Goal: Task Accomplishment & Management: Complete application form

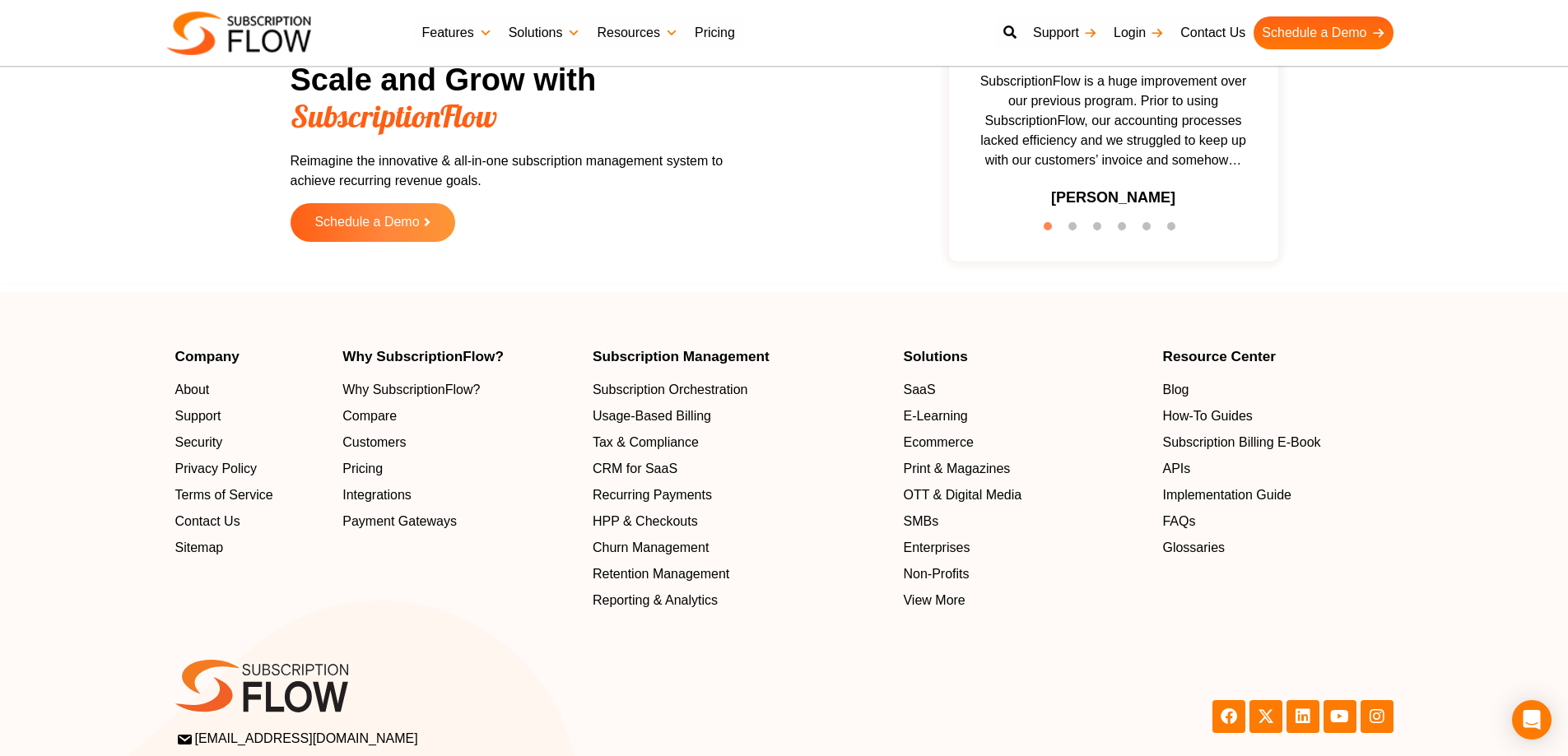
scroll to position [5195, 0]
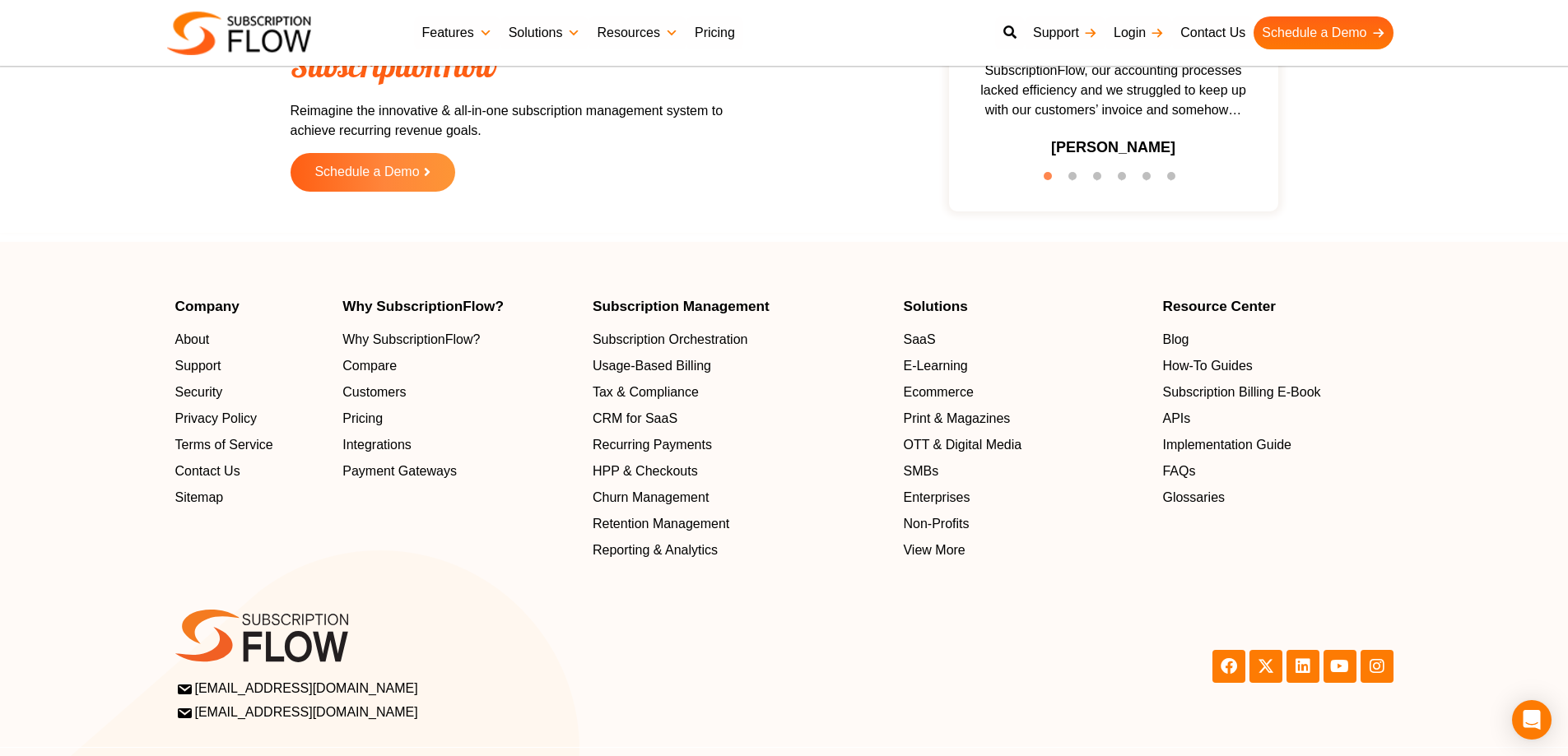
click at [211, 456] on ul "About Support Security Privacy Policy Terms of Service Contact Us Sitemap" at bounding box center [251, 419] width 152 height 178
click at [211, 464] on span "Contact Us" at bounding box center [211, 471] width 65 height 20
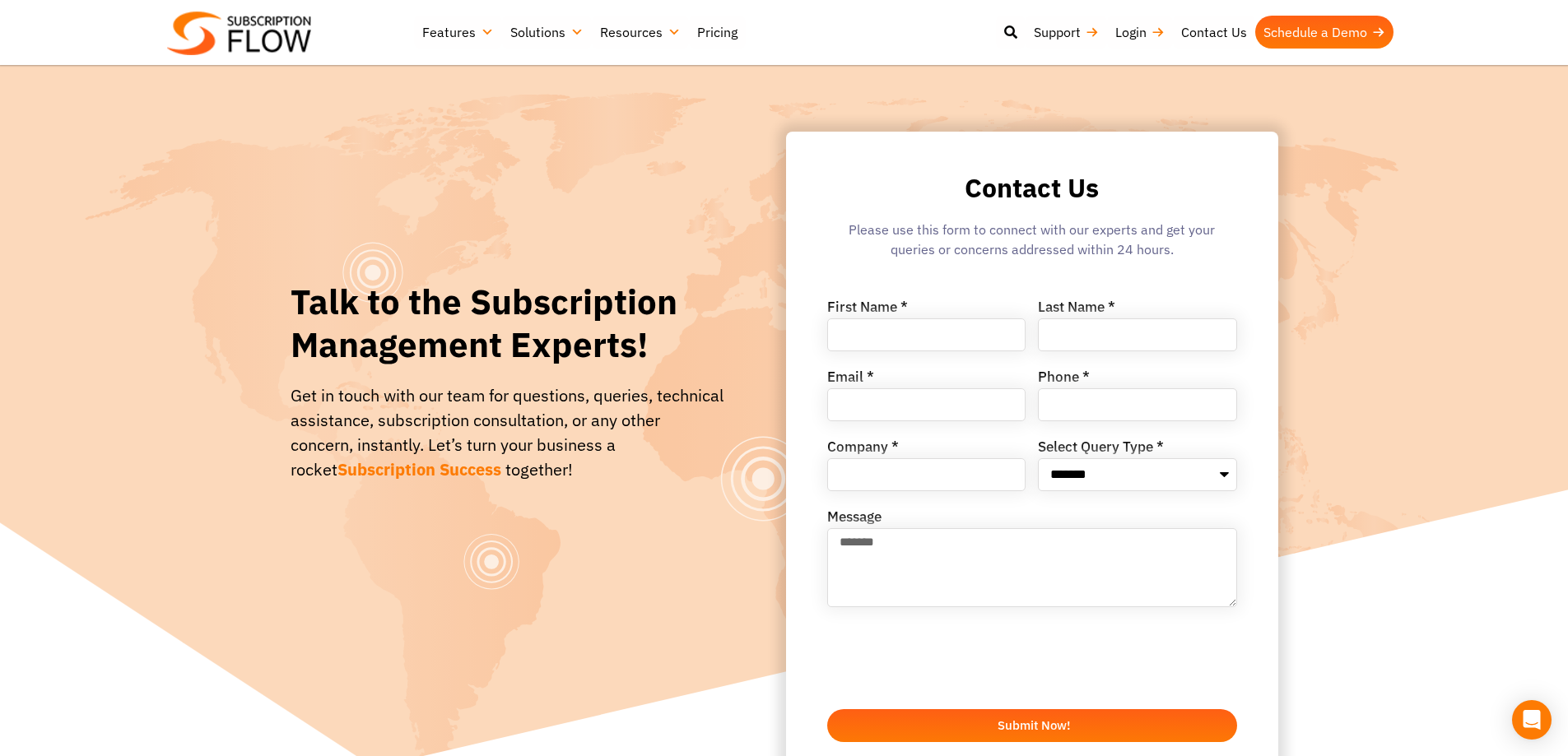
click at [915, 329] on input "First Name *" at bounding box center [927, 334] width 199 height 33
type input "****"
click at [1174, 338] on input "Last Name *" at bounding box center [1137, 334] width 199 height 33
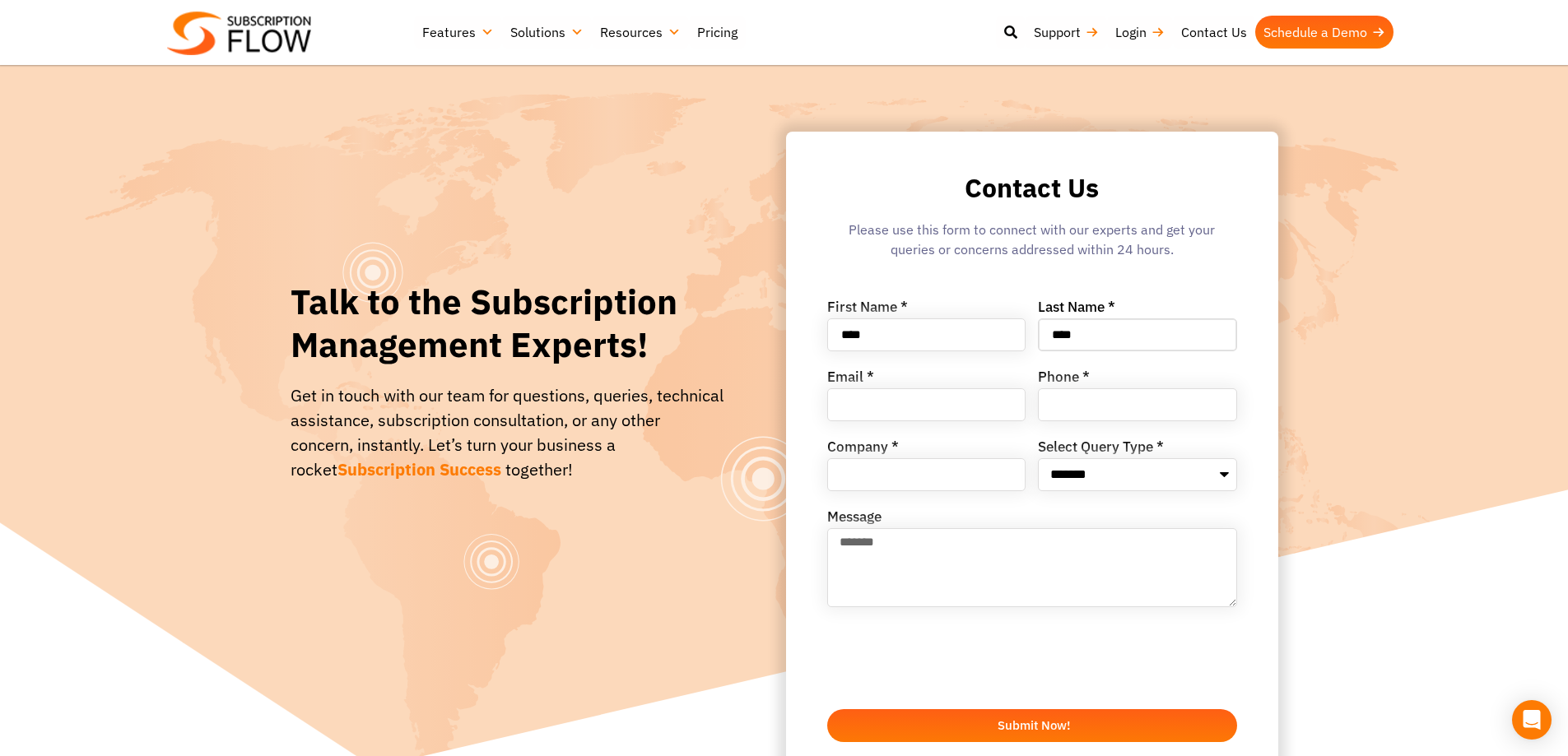
type input "****"
click at [870, 398] on input "Email *" at bounding box center [927, 404] width 199 height 33
type input "**********"
click at [1062, 412] on input "Phone *" at bounding box center [1137, 404] width 199 height 33
type input "**********"
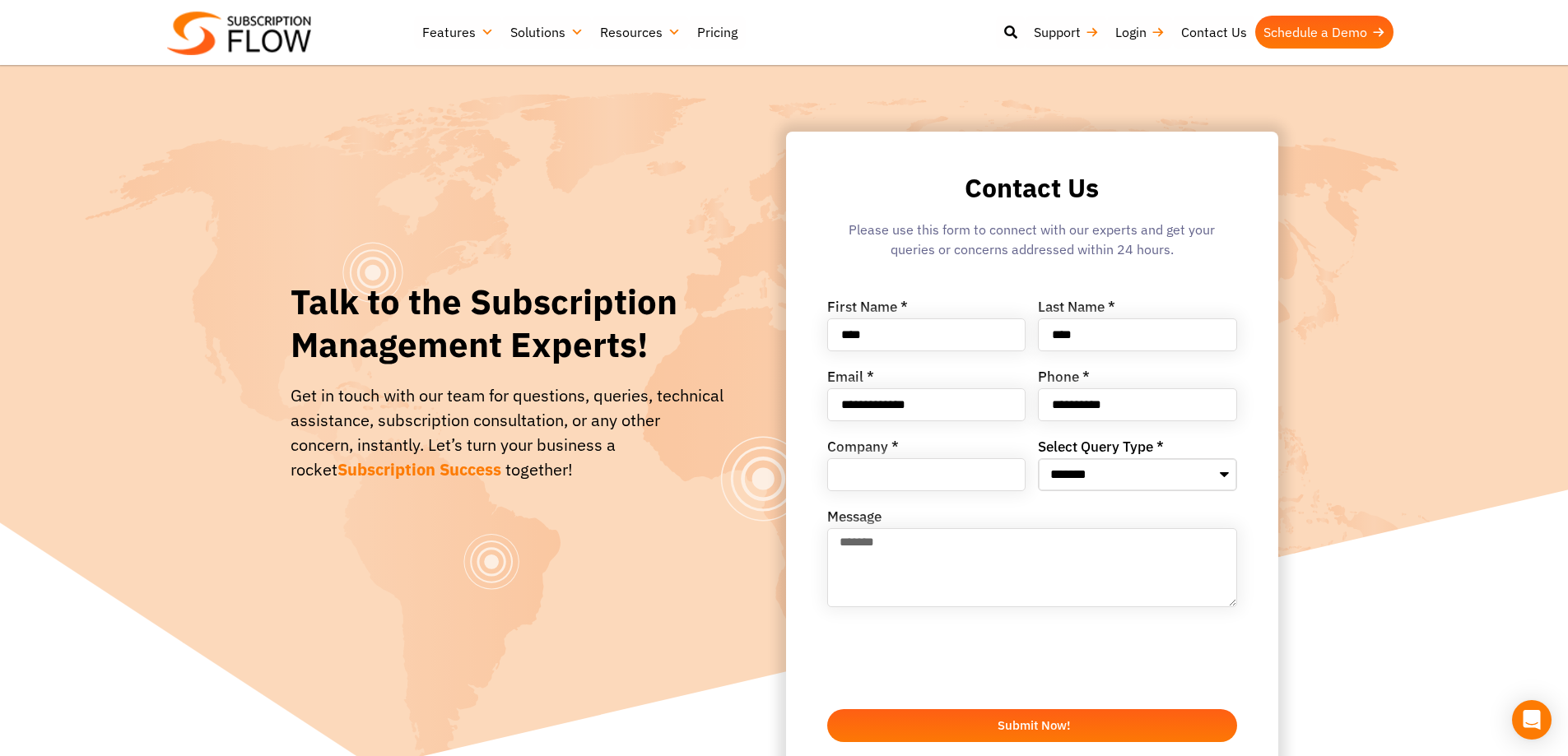
click at [1074, 473] on select "**********" at bounding box center [1137, 474] width 199 height 33
select select "**********"
click at [1038, 458] on select "**********" at bounding box center [1137, 474] width 199 height 33
click at [917, 485] on input "Company *" at bounding box center [927, 474] width 199 height 33
type input "****"
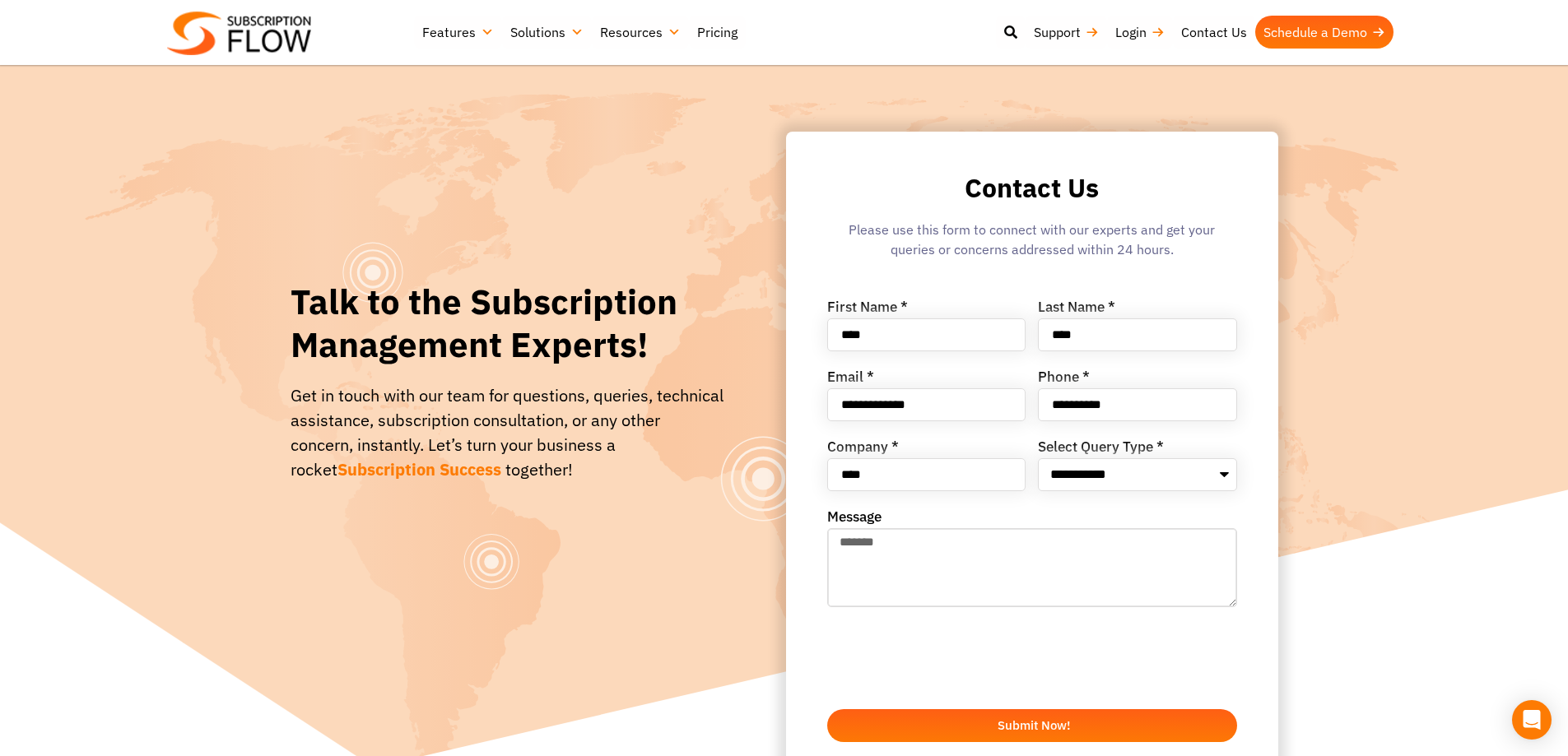
click at [929, 552] on textarea "Message" at bounding box center [1033, 567] width 410 height 79
click at [901, 556] on textarea "Message" at bounding box center [1033, 567] width 410 height 79
type textarea "****"
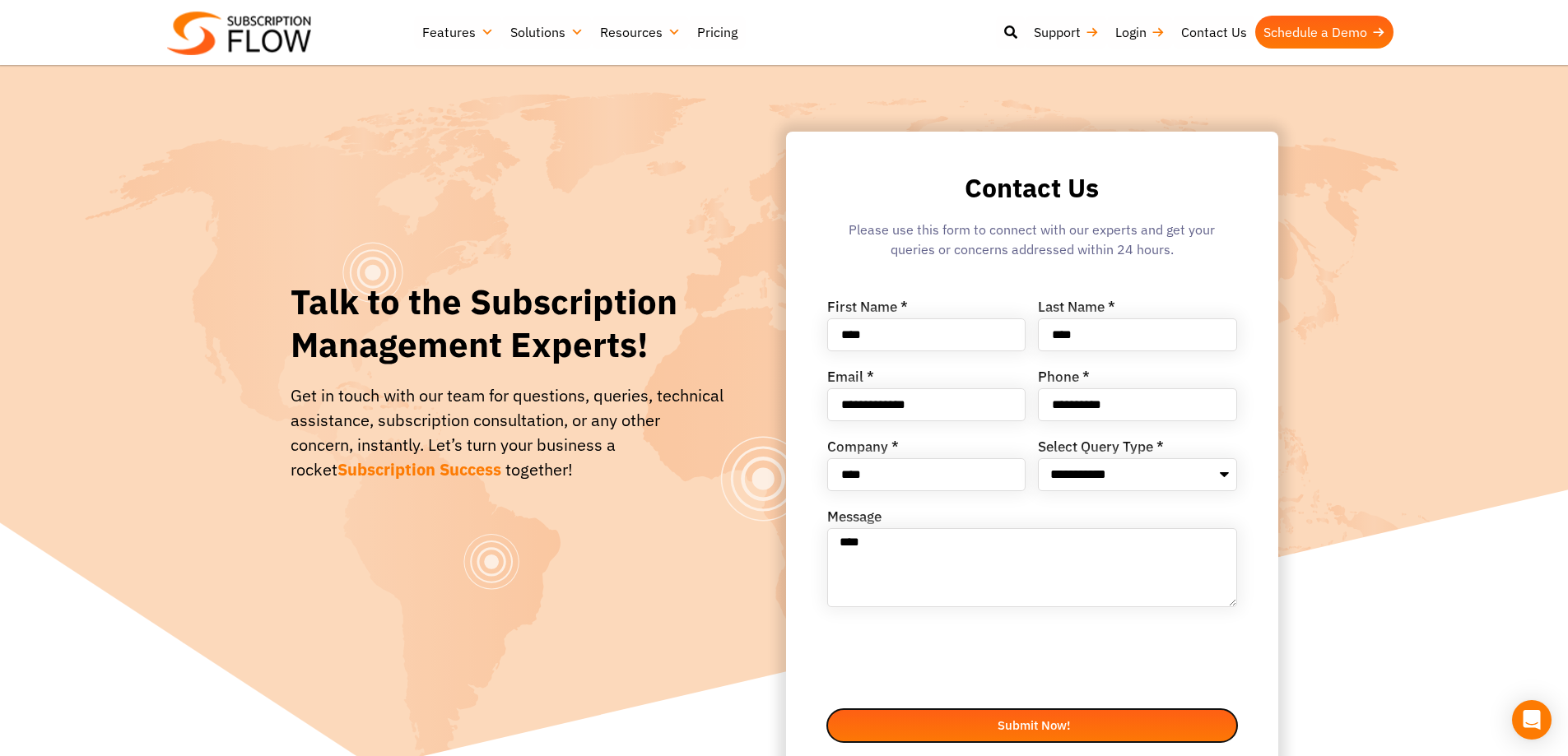
click at [1101, 727] on span "Submit Now!" at bounding box center [1033, 724] width 371 height 12
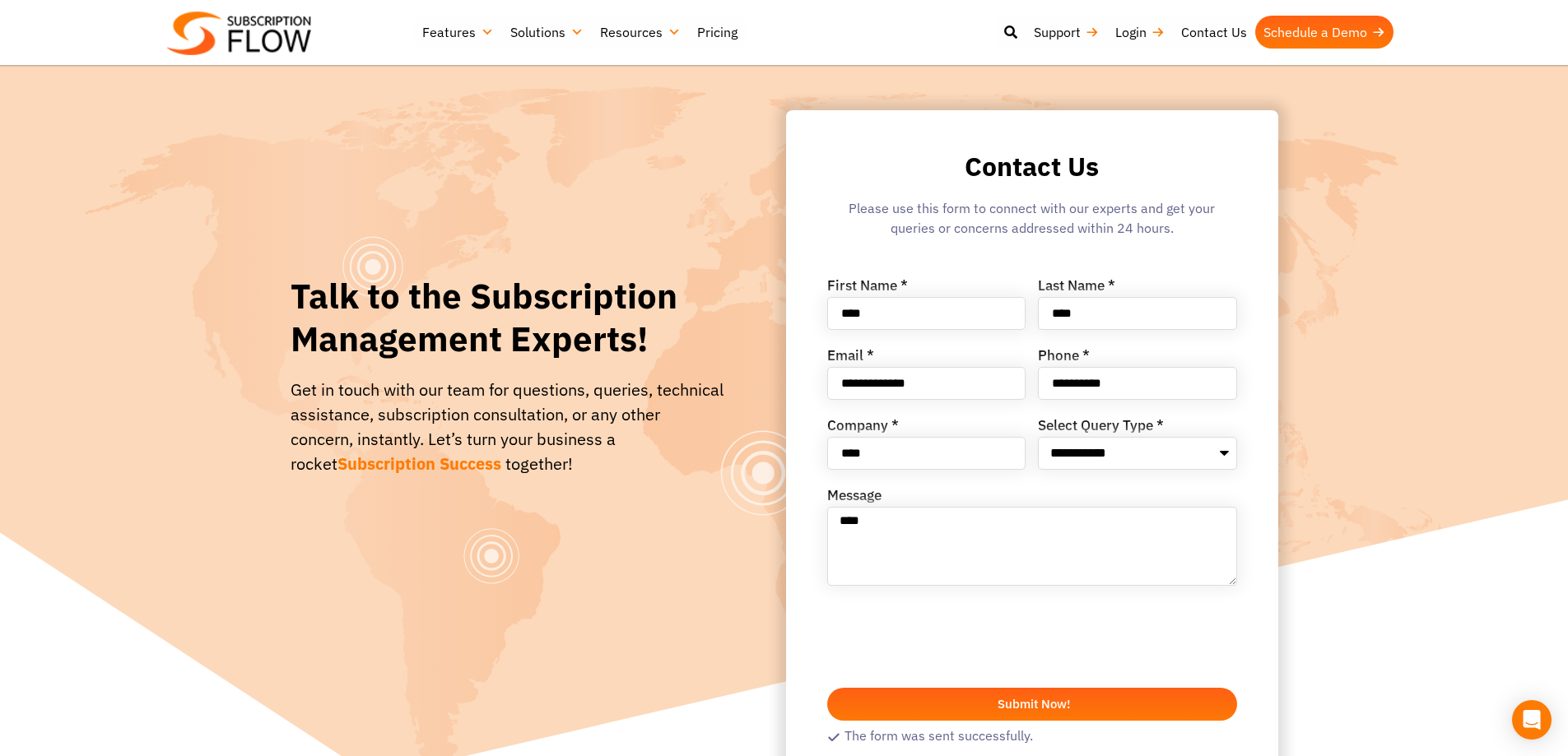
scroll to position [165, 0]
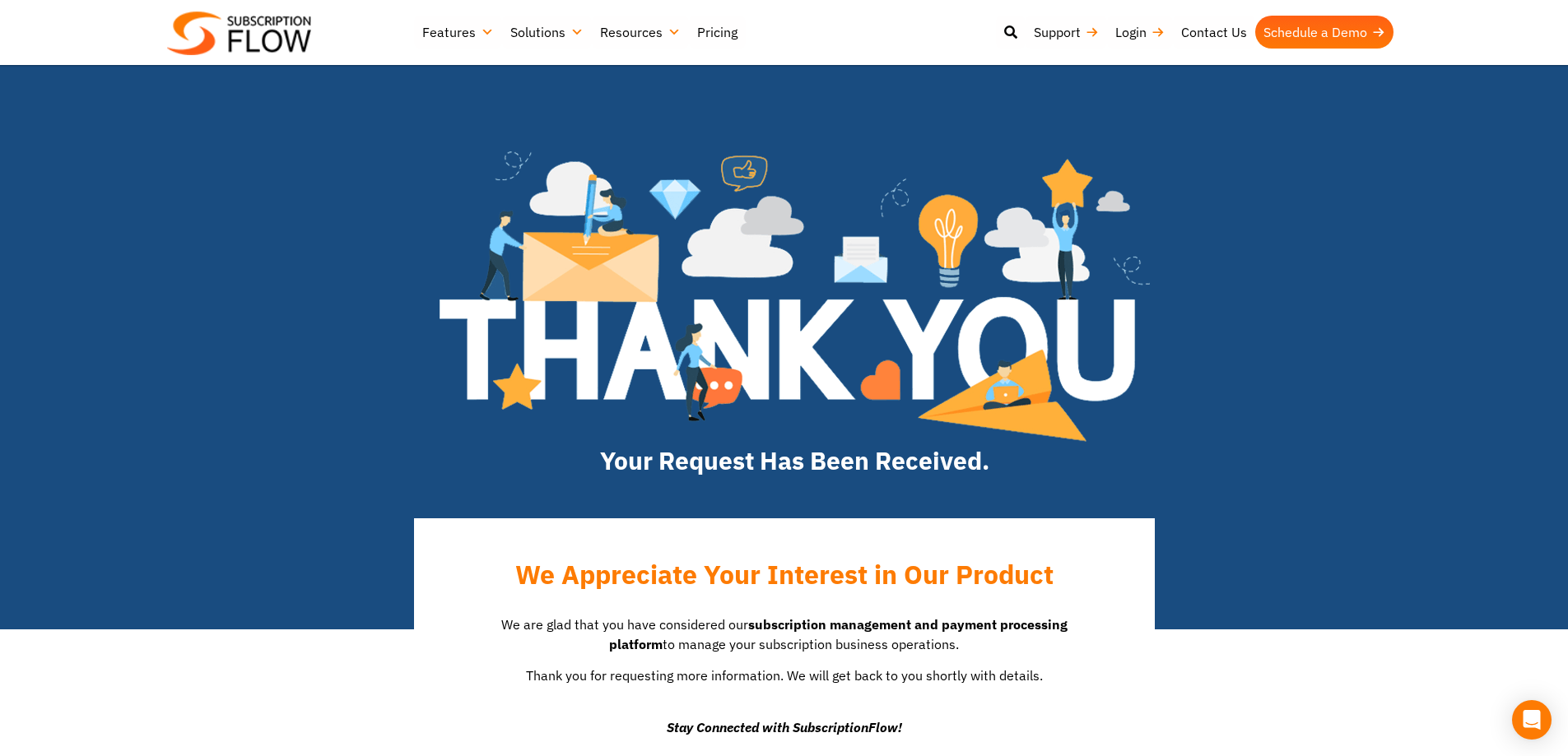
drag, startPoint x: 171, startPoint y: 262, endPoint x: 183, endPoint y: 276, distance: 18.4
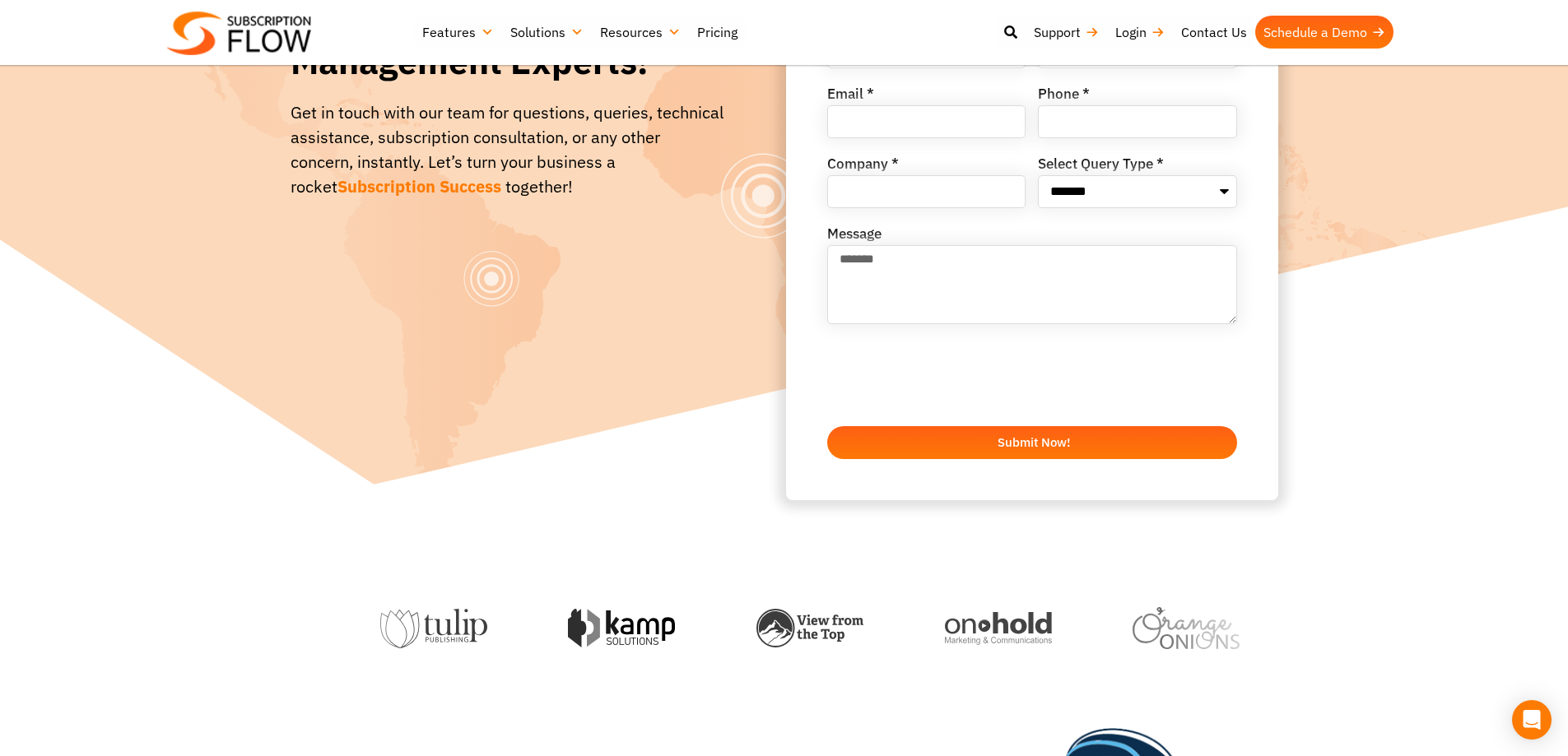
scroll to position [494, 0]
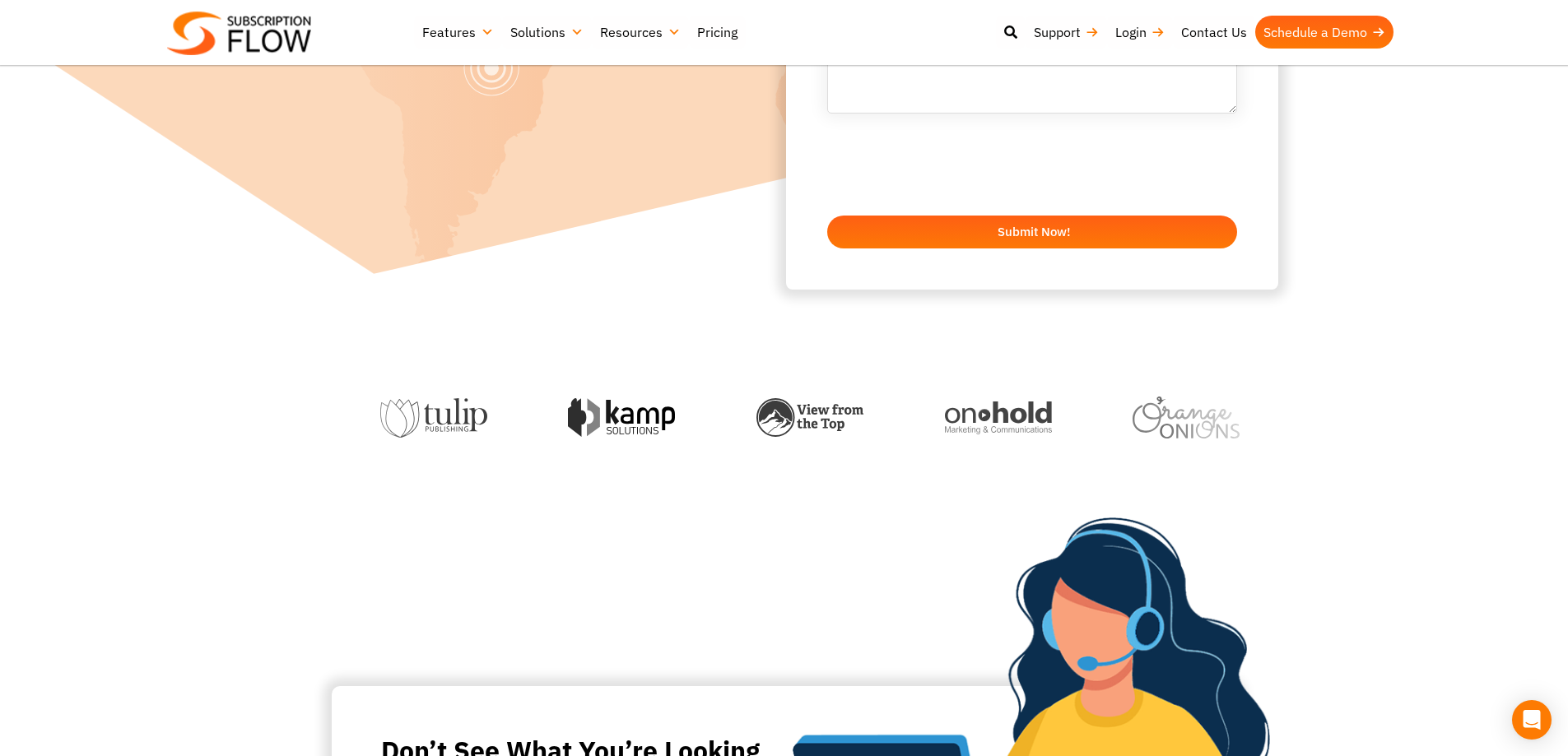
click at [266, 17] on img at bounding box center [239, 33] width 144 height 44
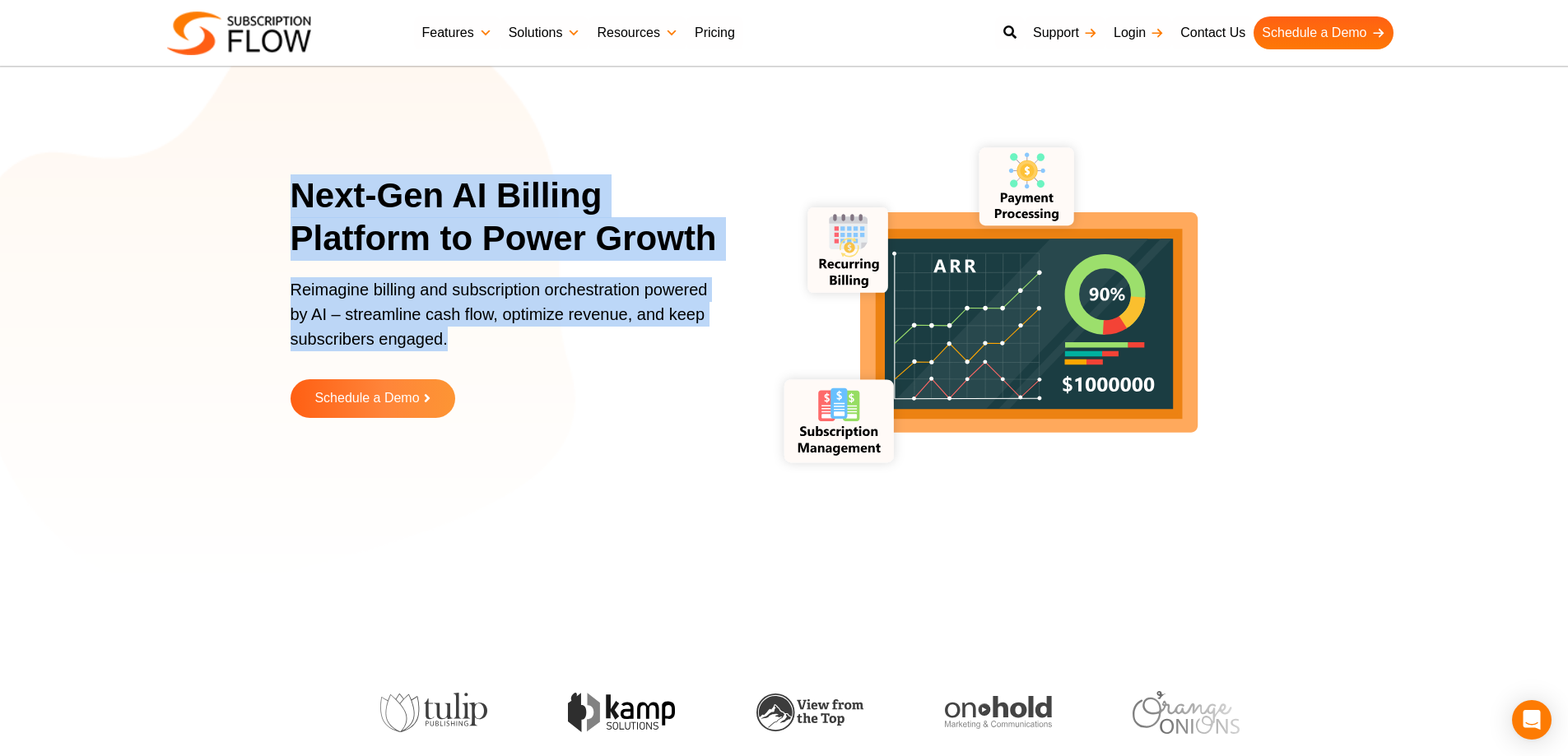
drag, startPoint x: 296, startPoint y: 194, endPoint x: 467, endPoint y: 334, distance: 221.0
click at [467, 334] on div "Next-Gen AI Billing Platform to Power Growth Reimagine billing and subscription…" at bounding box center [514, 308] width 448 height 269
click at [467, 334] on p "Reimagine billing and subscription orchestration powered by AI – streamline cas…" at bounding box center [504, 322] width 428 height 91
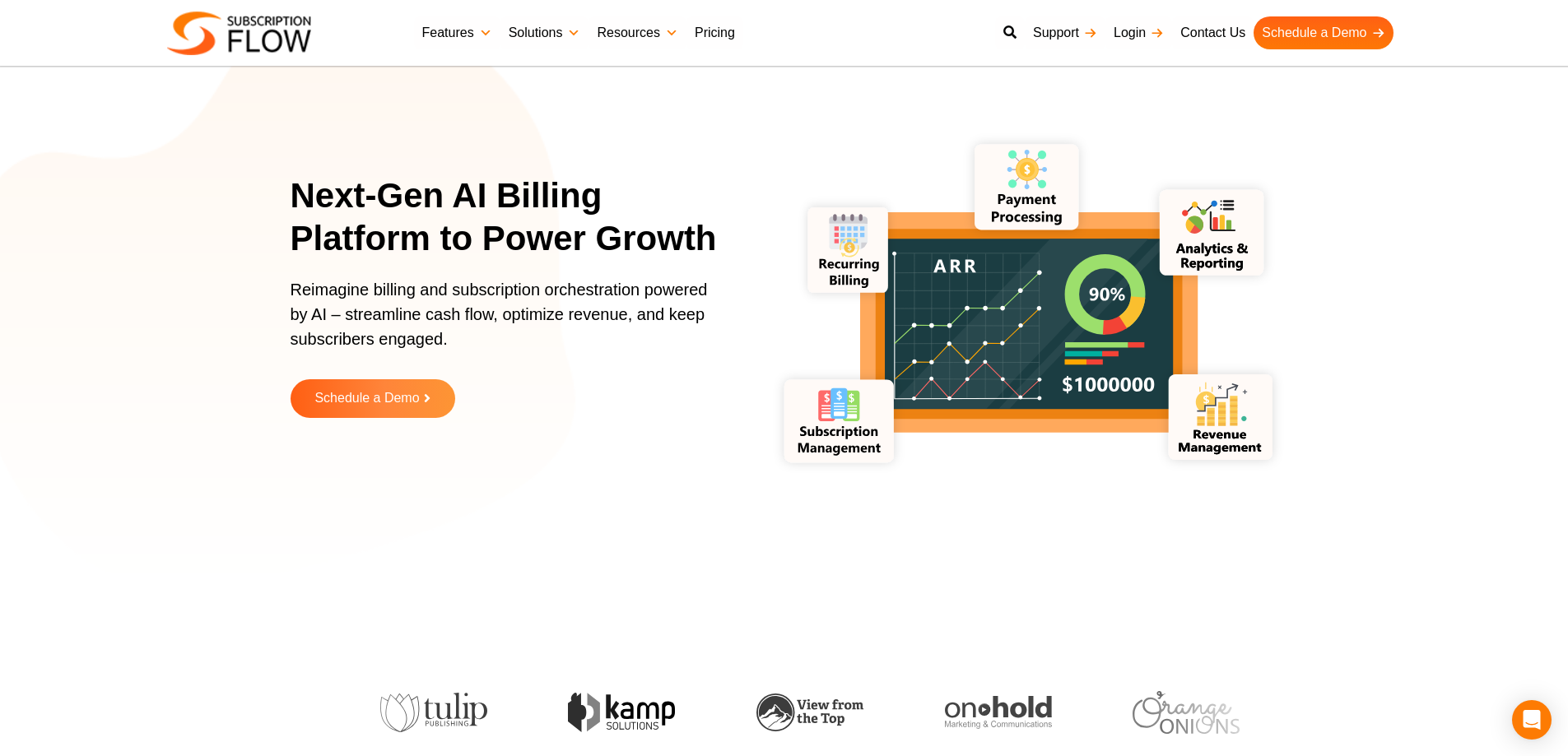
click at [306, 194] on h1 "Next-Gen AI Billing Platform to Power Growth" at bounding box center [514, 217] width 448 height 86
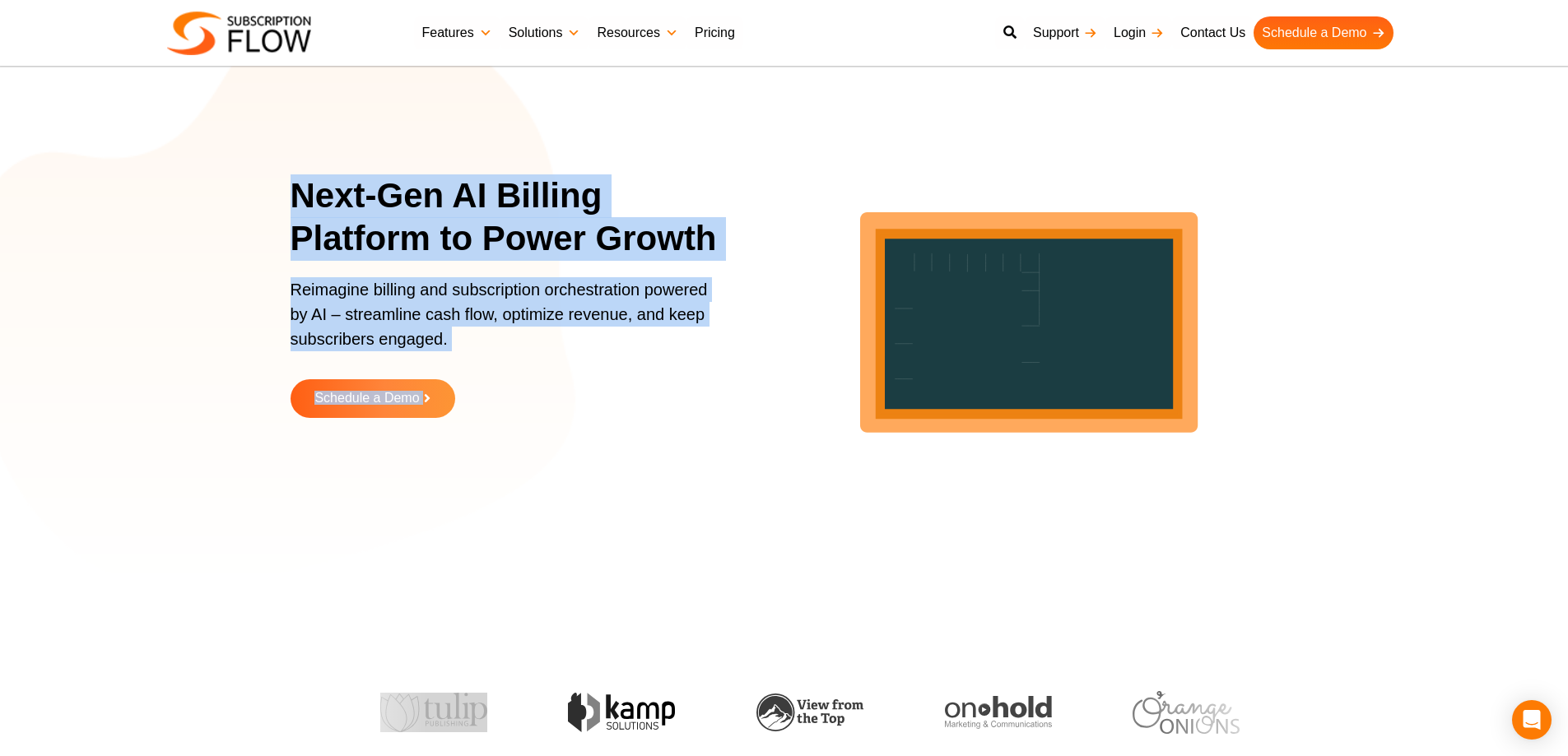
drag, startPoint x: 300, startPoint y: 191, endPoint x: 481, endPoint y: 373, distance: 256.7
click at [771, 484] on div "Next-Gen AI Billing Platform to Power Growth Reimagine billing and subscription…" at bounding box center [784, 308] width 988 height 534
click at [417, 350] on p "Reimagine billing and subscription orchestration powered by AI – streamline cas…" at bounding box center [504, 322] width 428 height 91
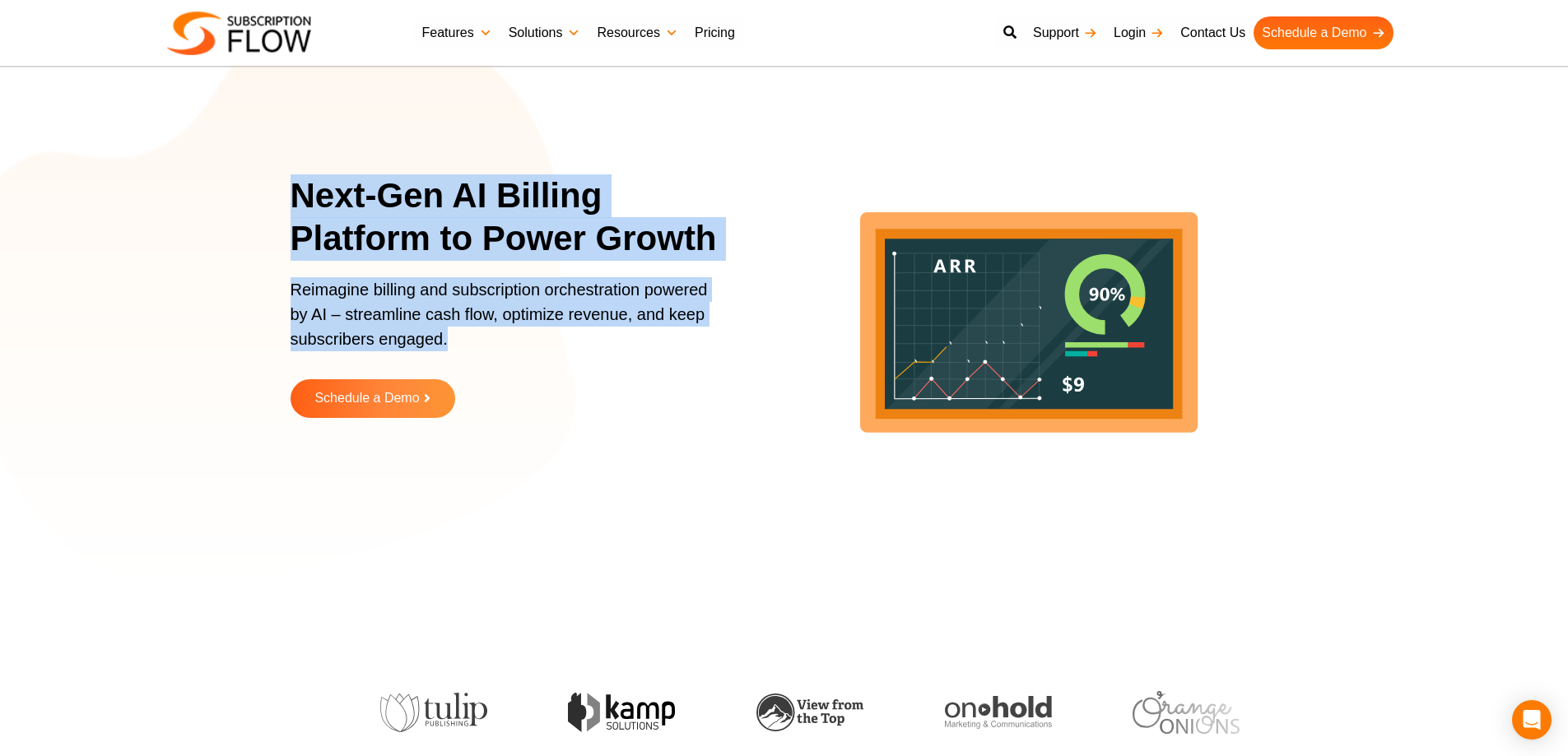
drag, startPoint x: 458, startPoint y: 345, endPoint x: 263, endPoint y: 187, distance: 251.0
click at [263, 187] on section "Next-Gen AI Billing Platform to Power Growth Reimagine billing and subscription…" at bounding box center [784, 308] width 1568 height 534
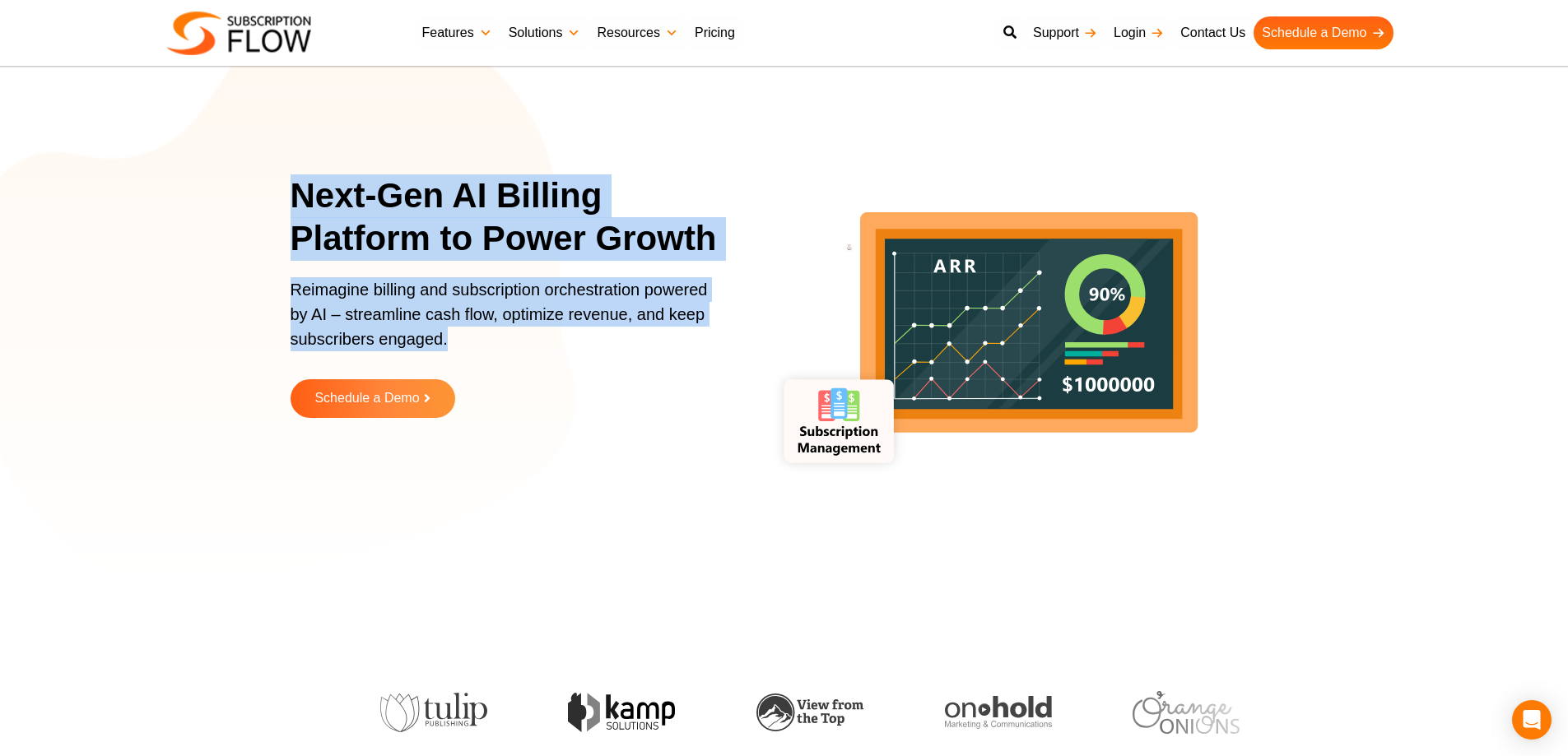
drag, startPoint x: 291, startPoint y: 198, endPoint x: 506, endPoint y: 335, distance: 254.9
click at [506, 335] on section "Next-Gen AI Billing Platform to Power Growth Reimagine billing and subscription…" at bounding box center [784, 308] width 1568 height 534
click at [506, 335] on p "Reimagine billing and subscription orchestration powered by AI – streamline cas…" at bounding box center [504, 322] width 428 height 91
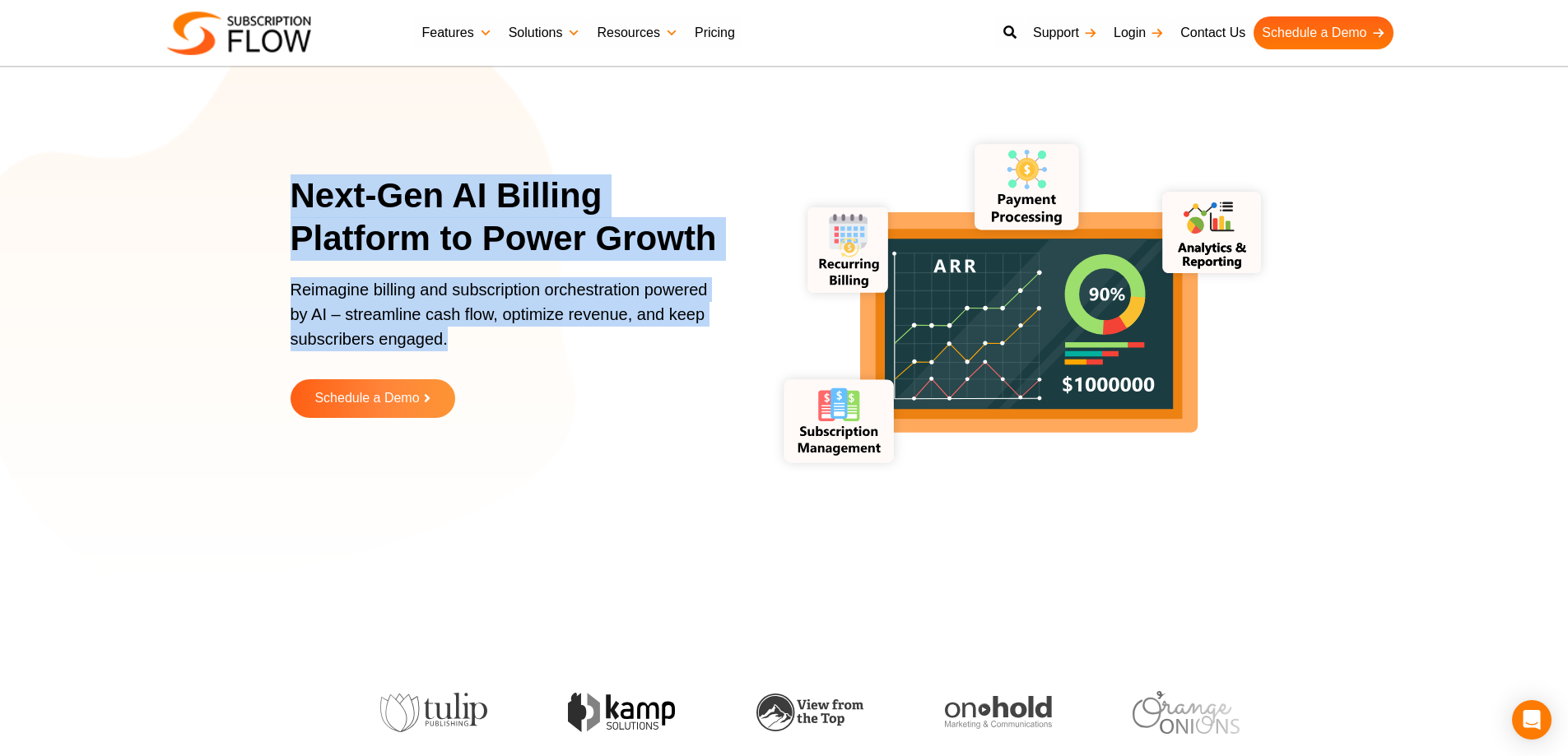
drag, startPoint x: 506, startPoint y: 335, endPoint x: 273, endPoint y: 171, distance: 284.9
click at [273, 171] on section "Next-Gen AI Billing Platform to Power Growth Reimagine billing and subscription…" at bounding box center [784, 308] width 1568 height 534
drag, startPoint x: 299, startPoint y: 190, endPoint x: 456, endPoint y: 336, distance: 214.4
click at [456, 336] on section "Next-Gen AI Billing Platform to Power Growth Reimagine billing and subscription…" at bounding box center [784, 308] width 1568 height 534
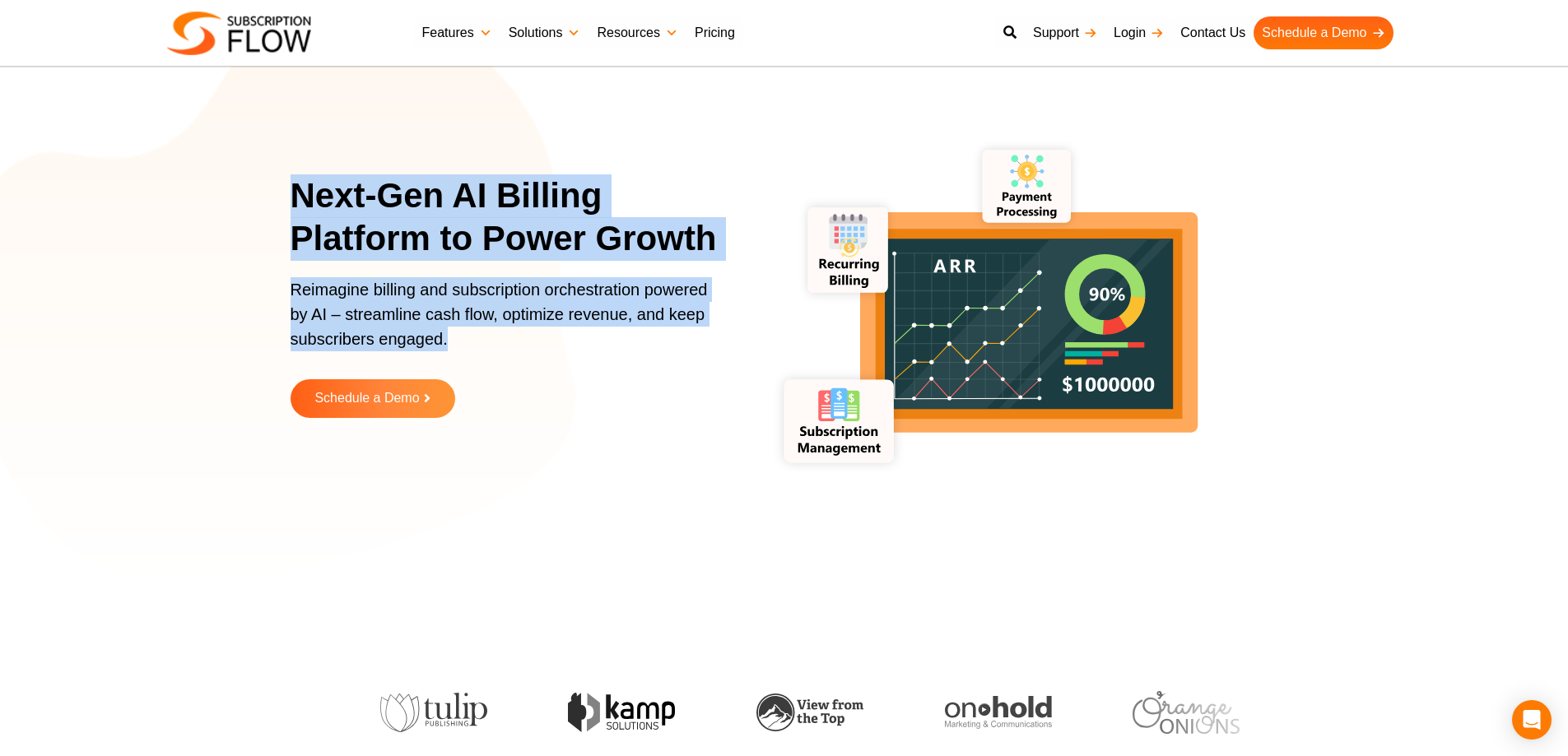
click at [456, 336] on p "Reimagine billing and subscription orchestration powered by AI – streamline cas…" at bounding box center [504, 322] width 428 height 91
drag, startPoint x: 456, startPoint y: 336, endPoint x: 279, endPoint y: 208, distance: 218.4
click at [278, 164] on section "Next-Gen AI Billing Platform to Power Growth Reimagine billing and subscription…" at bounding box center [784, 308] width 1568 height 534
click at [283, 217] on section "Next-Gen AI Billing Platform to Power Growth Reimagine billing and subscription…" at bounding box center [784, 308] width 1568 height 534
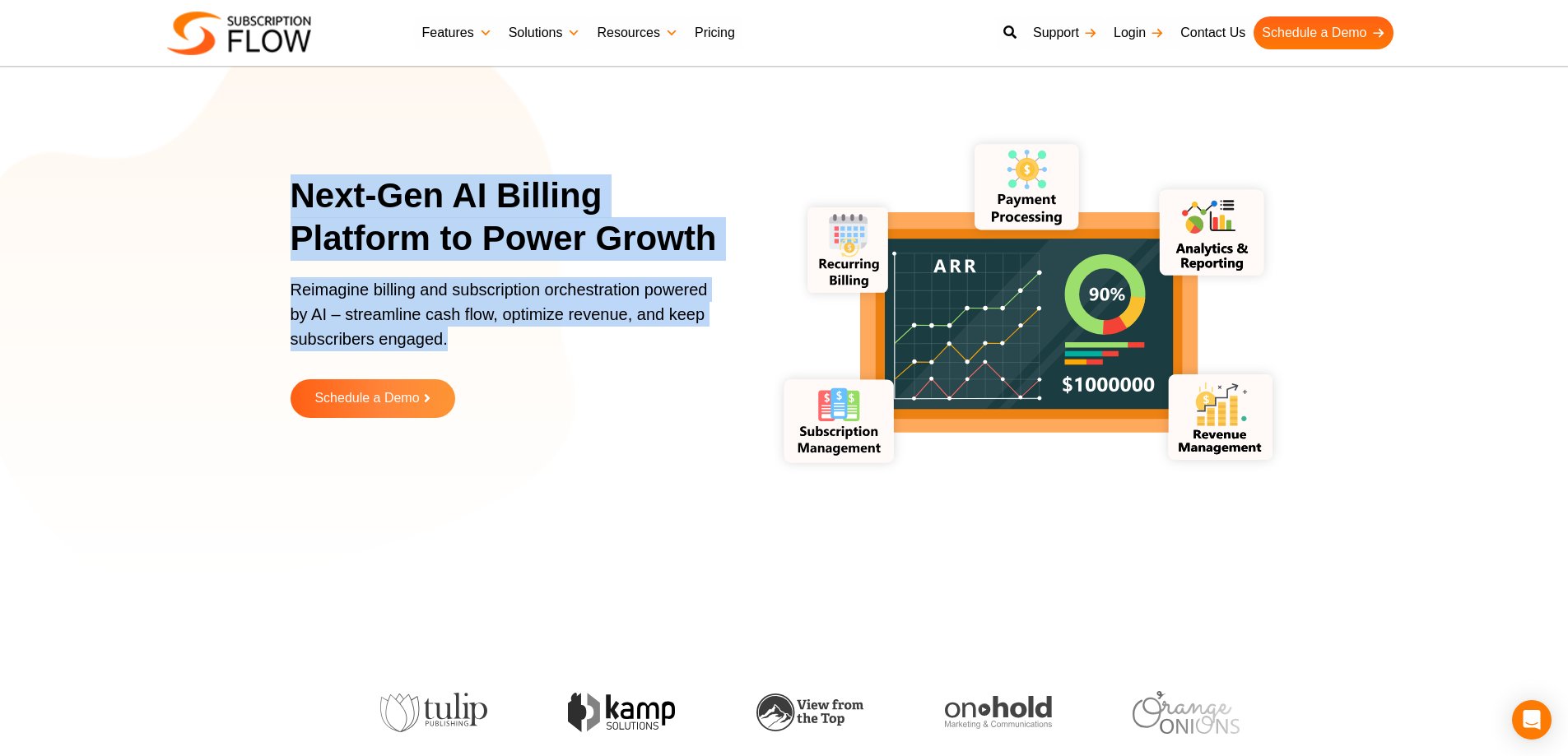
drag, startPoint x: 292, startPoint y: 190, endPoint x: 478, endPoint y: 356, distance: 249.3
click at [478, 356] on div "Next-Gen AI Billing Platform to Power Growth Reimagine billing and subscription…" at bounding box center [514, 308] width 448 height 269
click at [490, 343] on p "Reimagine billing and subscription orchestration powered by AI – streamline cas…" at bounding box center [504, 322] width 428 height 91
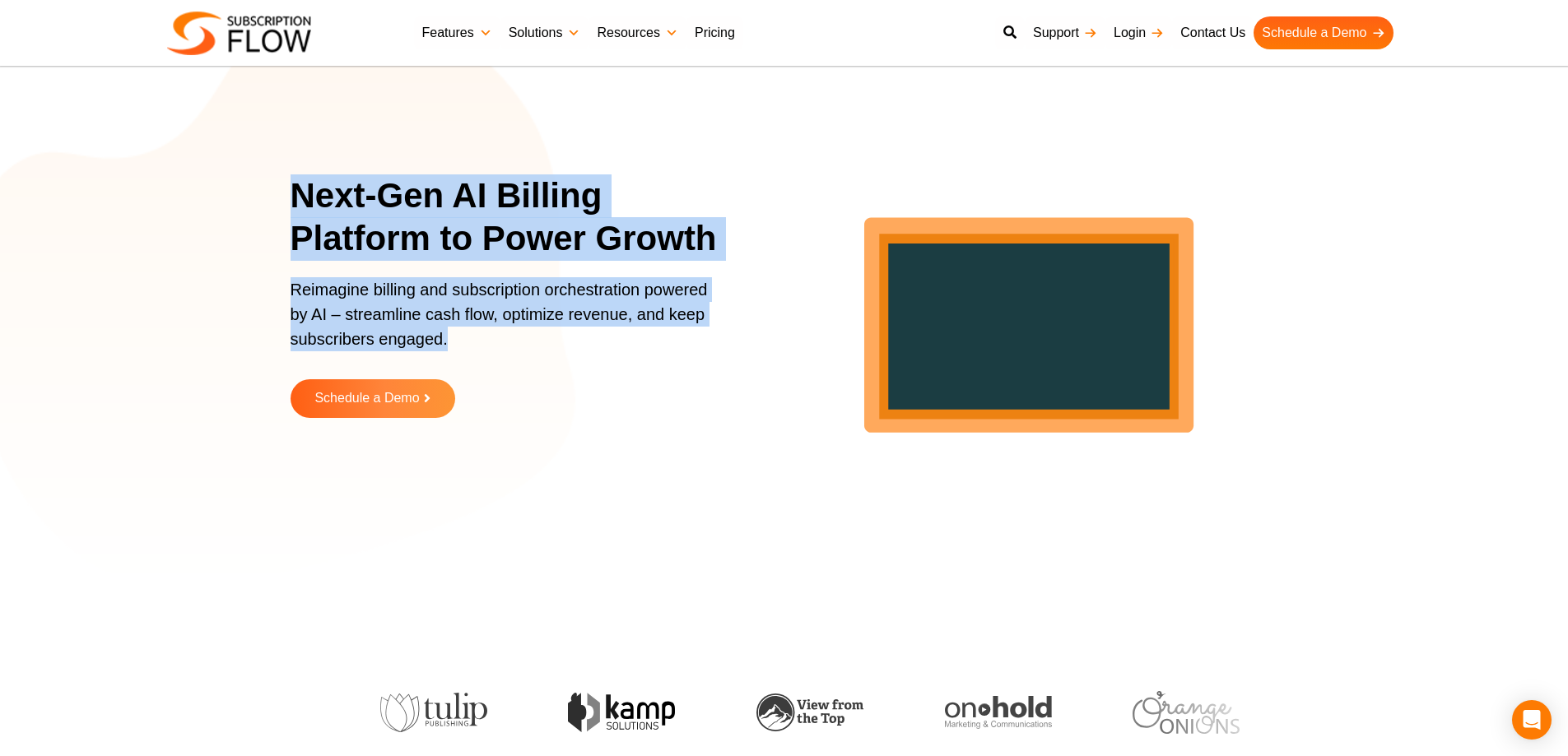
drag, startPoint x: 496, startPoint y: 340, endPoint x: 270, endPoint y: 190, distance: 271.2
click at [270, 190] on section "Next-Gen AI Billing Platform to Power Growth Reimagine billing and subscription…" at bounding box center [784, 308] width 1568 height 534
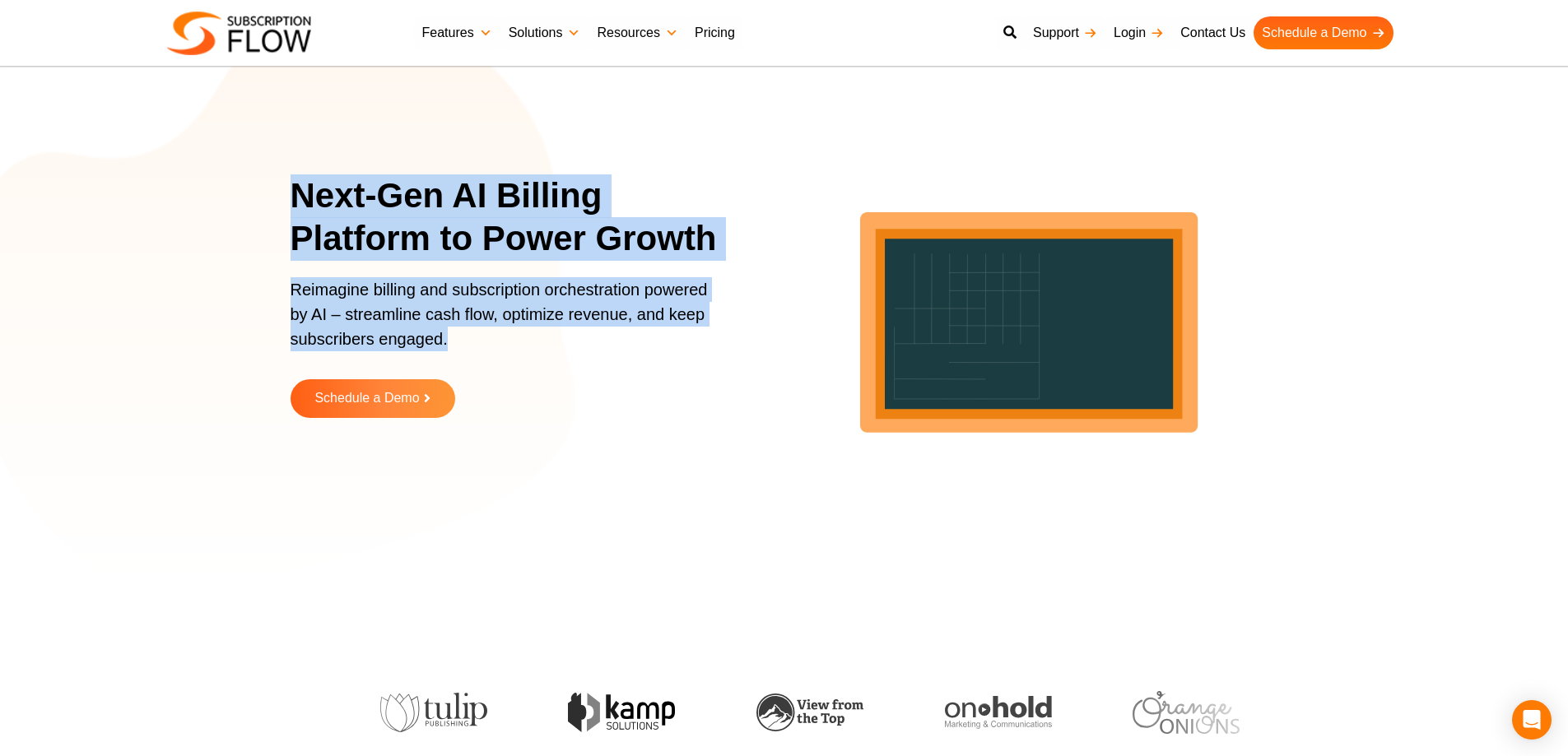
click at [270, 190] on section "Next-Gen AI Billing Platform to Power Growth Reimagine billing and subscription…" at bounding box center [784, 308] width 1568 height 534
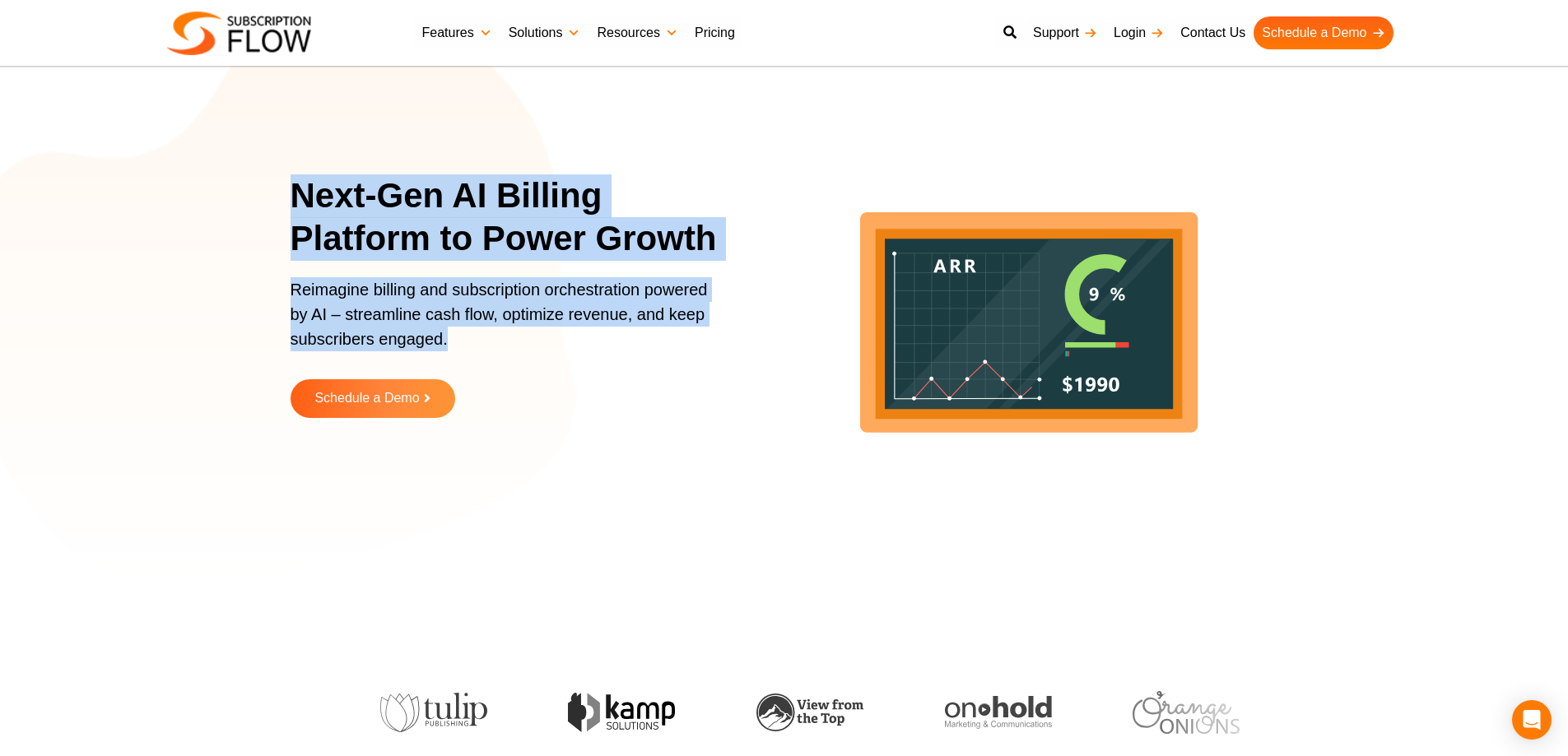
drag, startPoint x: 351, startPoint y: 269, endPoint x: 473, endPoint y: 353, distance: 148.1
click at [473, 353] on section "Next-Gen AI Billing Platform to Power Growth Reimagine billing and subscription…" at bounding box center [784, 308] width 1568 height 534
click at [473, 353] on p "Reimagine billing and subscription orchestration powered by AI – streamline cas…" at bounding box center [504, 322] width 428 height 91
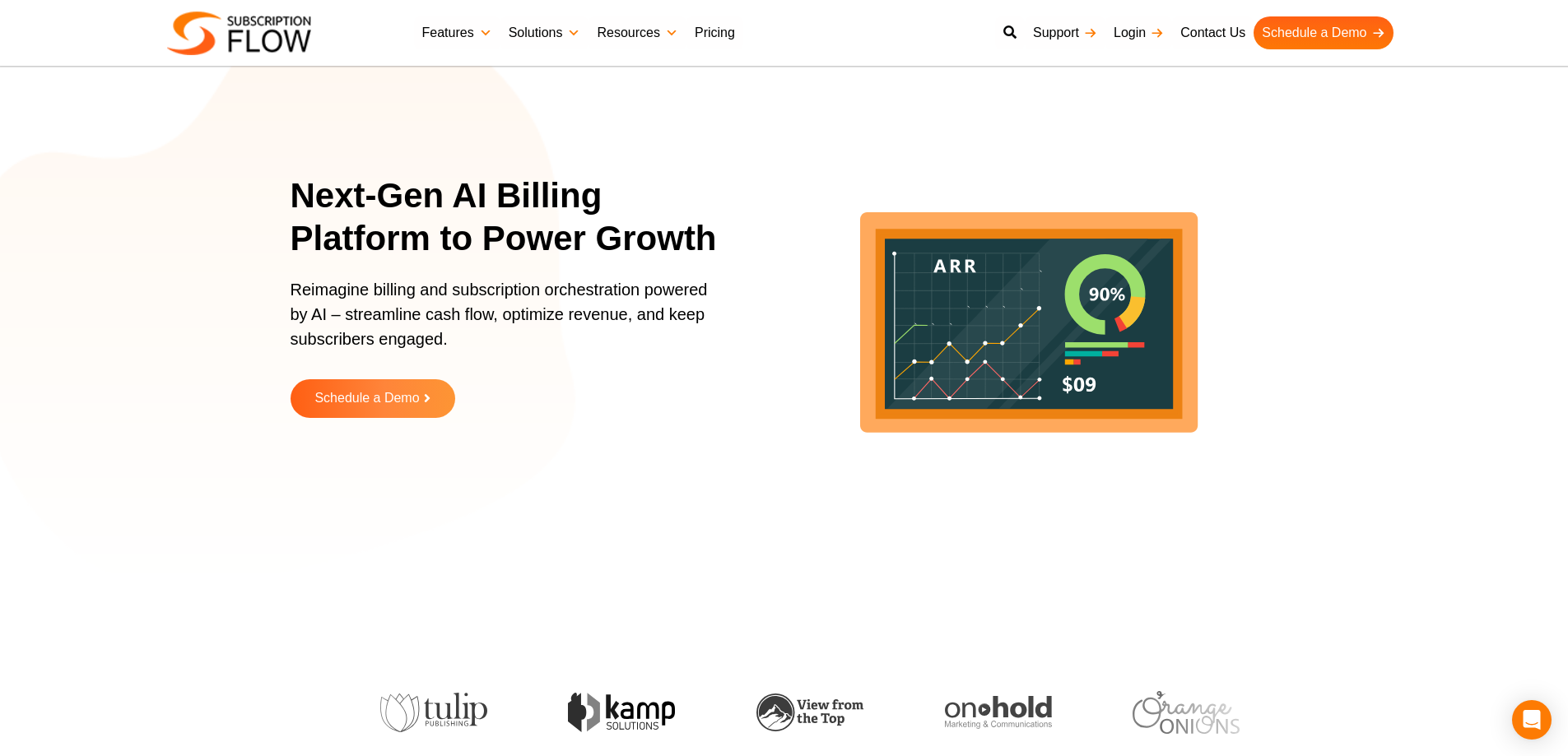
click at [242, 533] on section "Next-Gen AI Billing Platform to Power Growth Reimagine billing and subscription…" at bounding box center [784, 308] width 1568 height 534
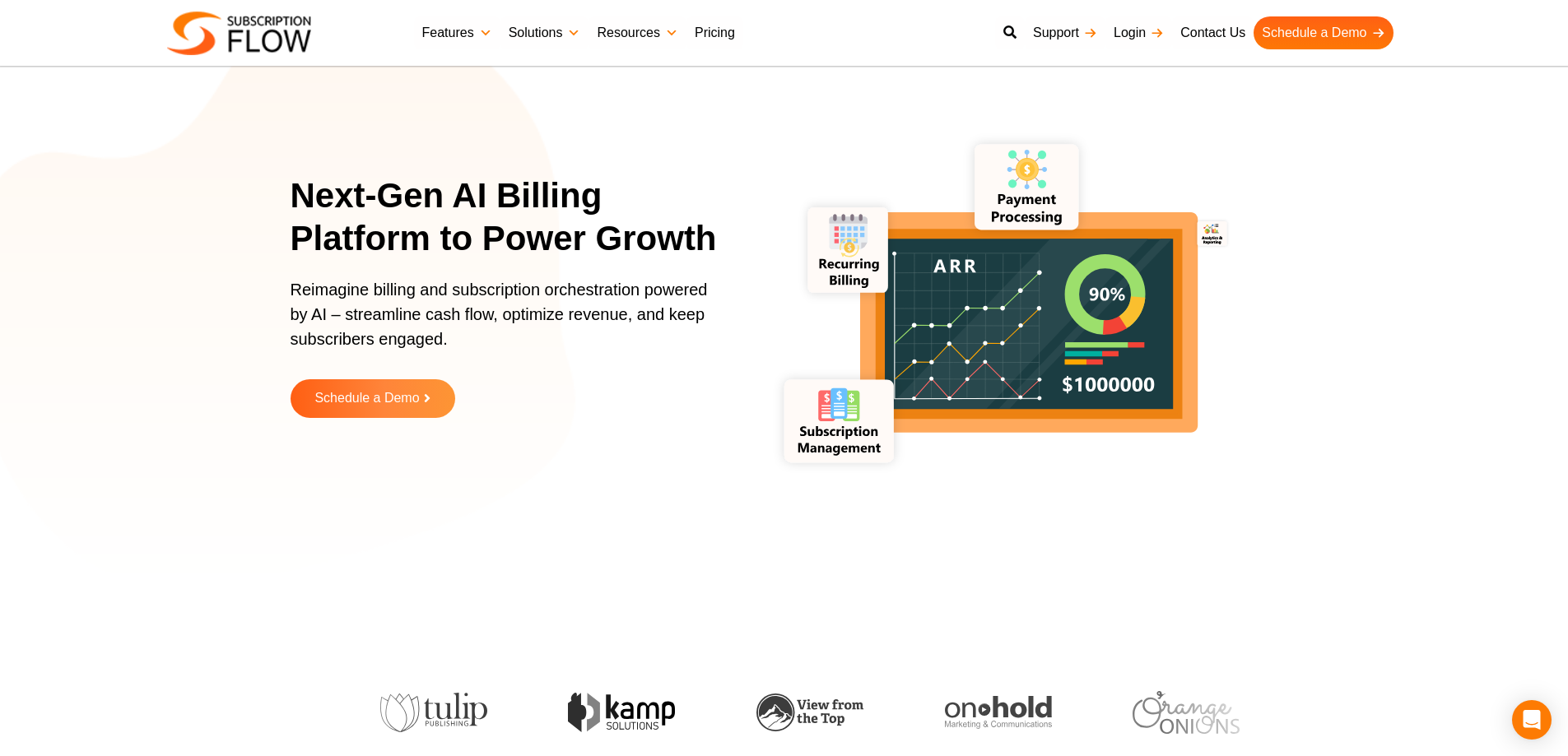
click at [392, 269] on div "Next-Gen AI Billing Platform to Power Growth" at bounding box center [514, 225] width 448 height 103
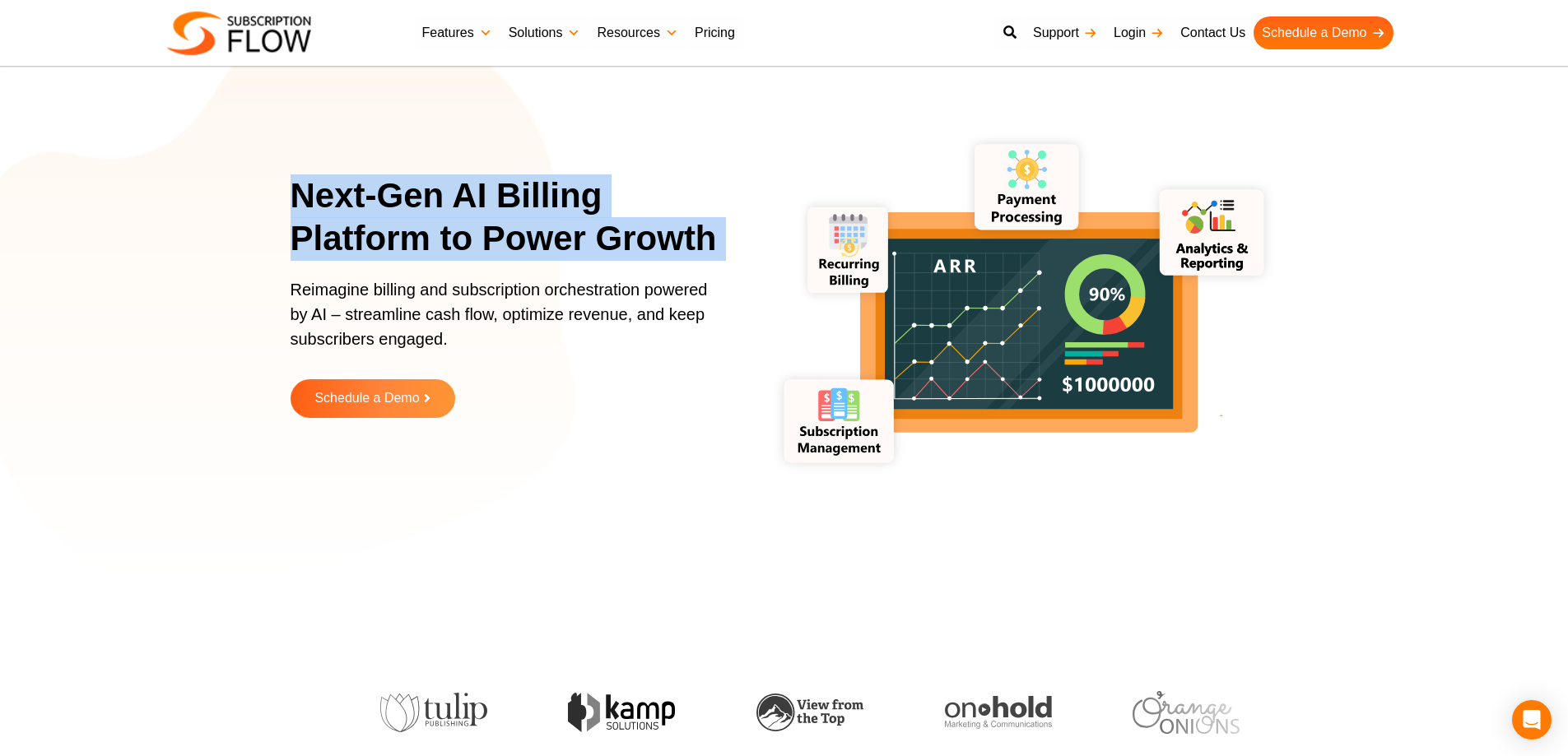
click at [392, 269] on div "Next-Gen AI Billing Platform to Power Growth" at bounding box center [514, 225] width 448 height 103
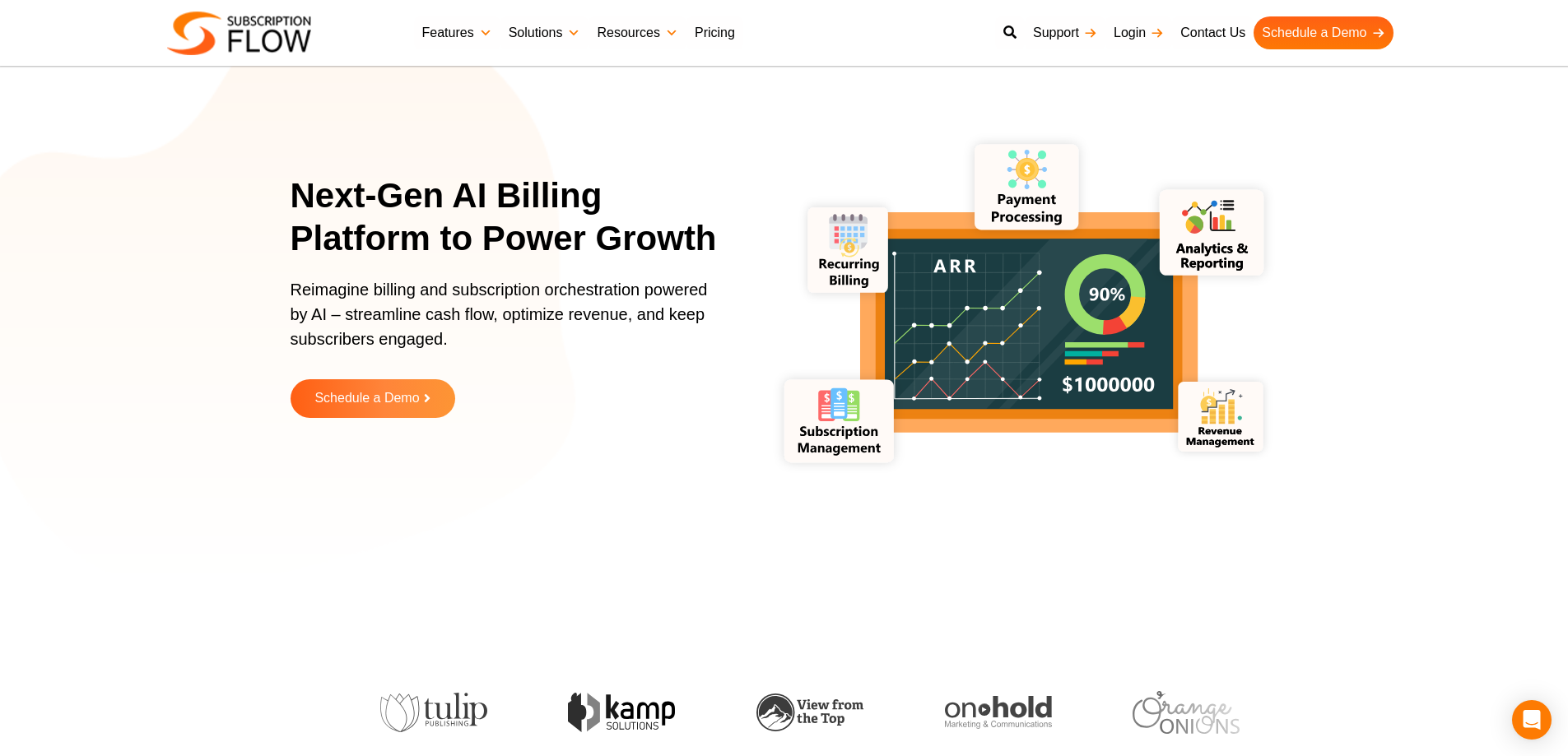
click at [421, 358] on p "Reimagine billing and subscription orchestration powered by AI – streamline cas…" at bounding box center [504, 322] width 428 height 91
